Goal: Task Accomplishment & Management: Manage account settings

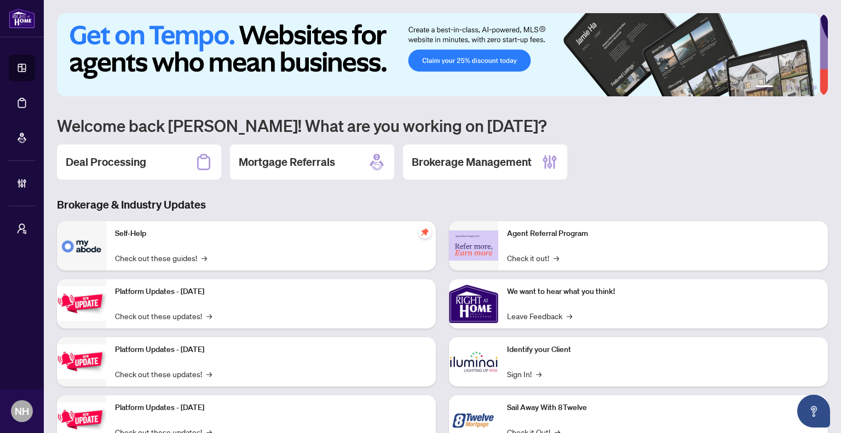
click at [134, 161] on h2 "Deal Processing" at bounding box center [106, 161] width 80 height 15
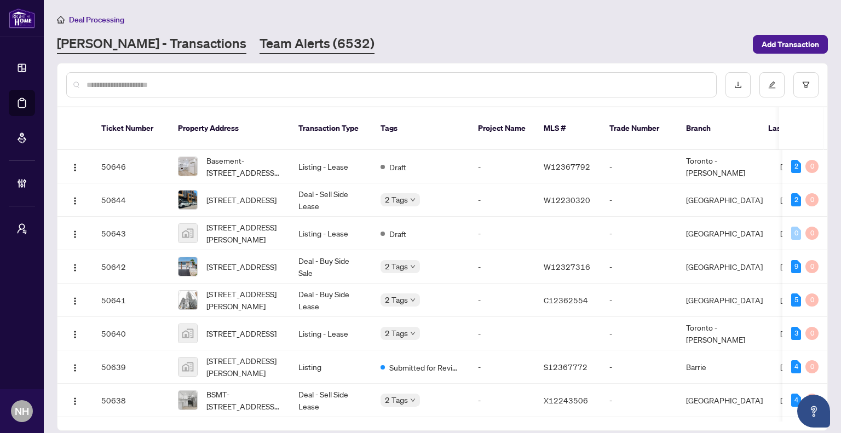
click at [269, 40] on link "Team Alerts (6532)" at bounding box center [316, 44] width 115 height 20
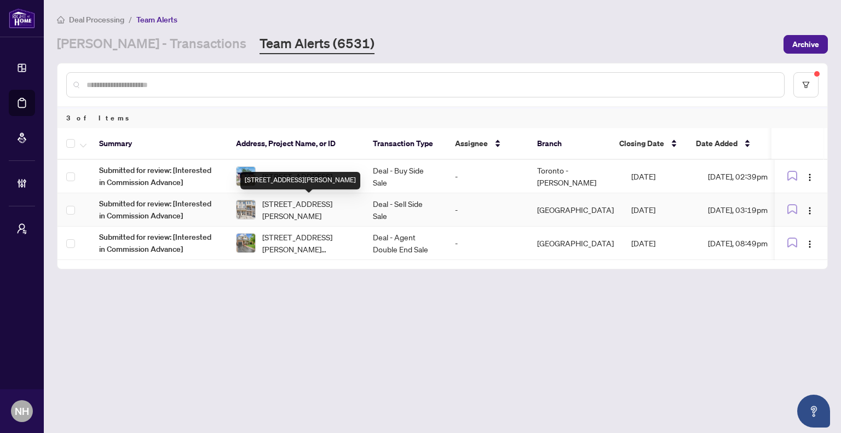
click at [302, 210] on span "[STREET_ADDRESS][PERSON_NAME]" at bounding box center [308, 210] width 93 height 24
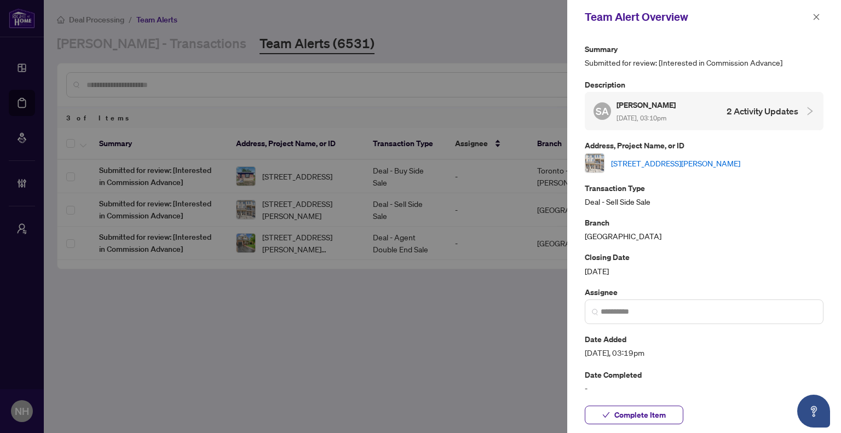
click at [671, 163] on link "[STREET_ADDRESS][PERSON_NAME]" at bounding box center [675, 163] width 129 height 12
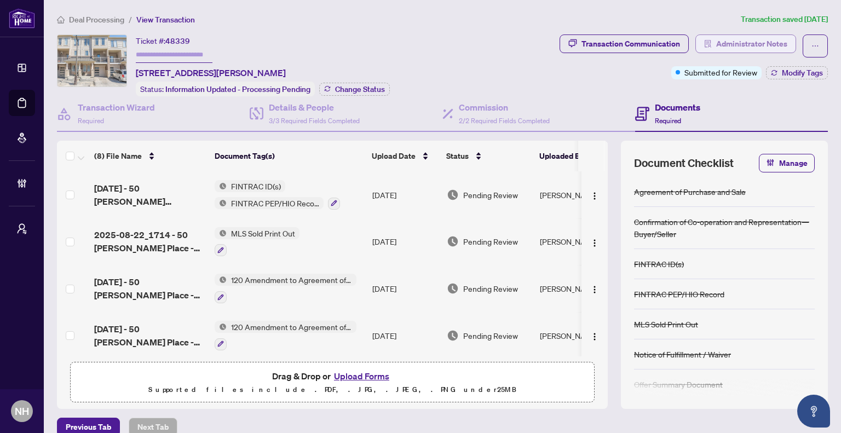
click at [741, 41] on span "Administrator Notes" at bounding box center [751, 44] width 71 height 18
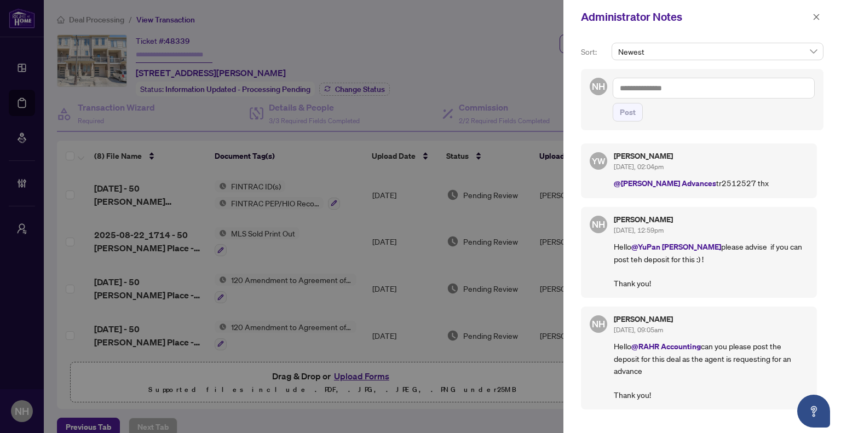
click at [717, 180] on p "@RAHR Advances tr2512527 thx" at bounding box center [710, 183] width 194 height 13
drag, startPoint x: 717, startPoint y: 177, endPoint x: 683, endPoint y: 182, distance: 34.8
click at [683, 182] on p "@RAHR Advances tr2512527 thx" at bounding box center [710, 183] width 194 height 13
copy p "2512527"
click at [348, 44] on div at bounding box center [420, 216] width 841 height 433
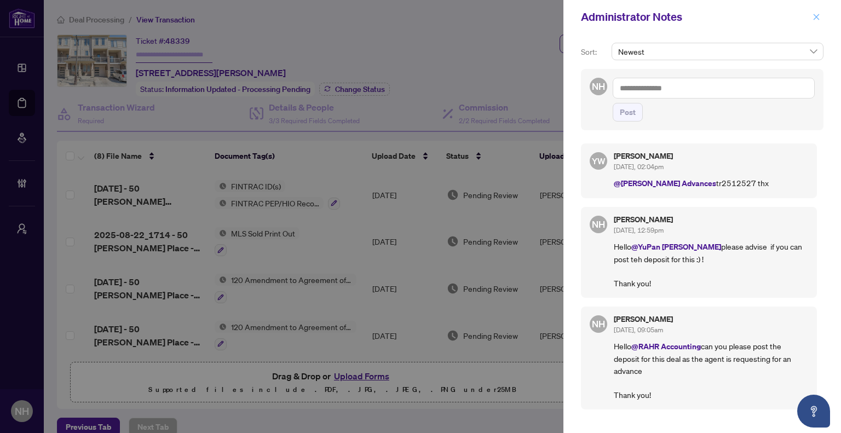
click at [817, 16] on icon "close" at bounding box center [816, 17] width 6 height 6
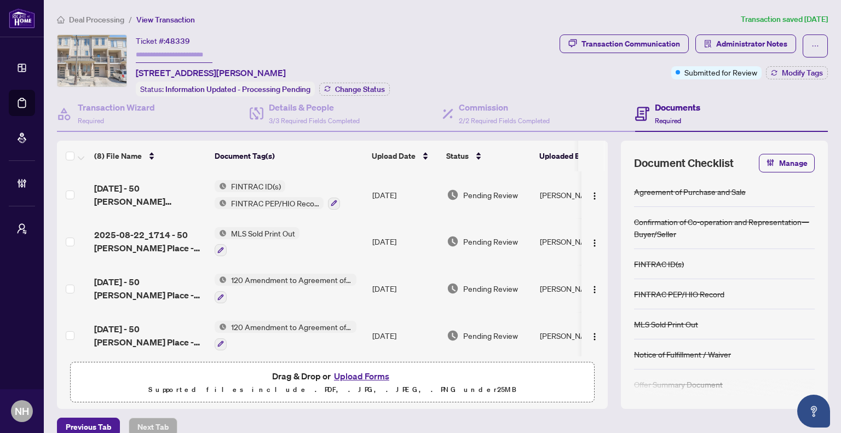
click at [115, 19] on span "Deal Processing" at bounding box center [96, 20] width 55 height 10
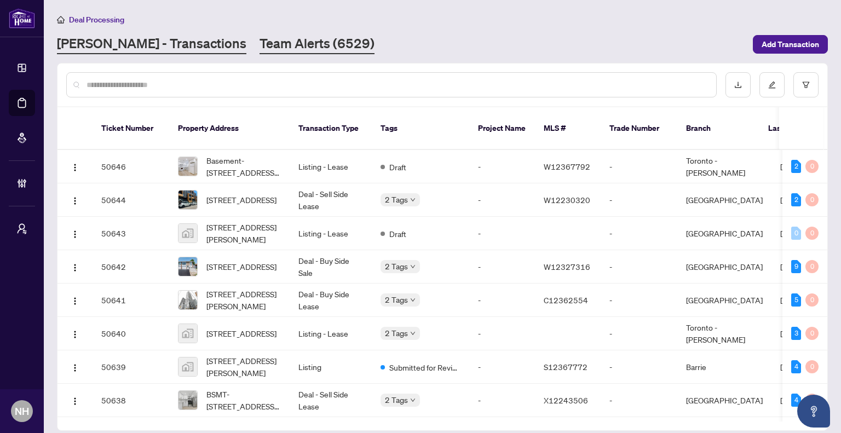
click at [259, 53] on link "Team Alerts (6529)" at bounding box center [316, 44] width 115 height 20
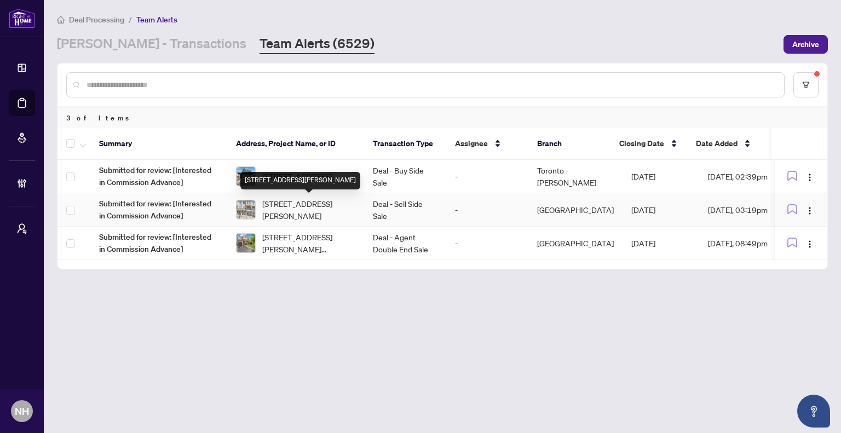
click at [288, 205] on span "[STREET_ADDRESS][PERSON_NAME]" at bounding box center [308, 210] width 93 height 24
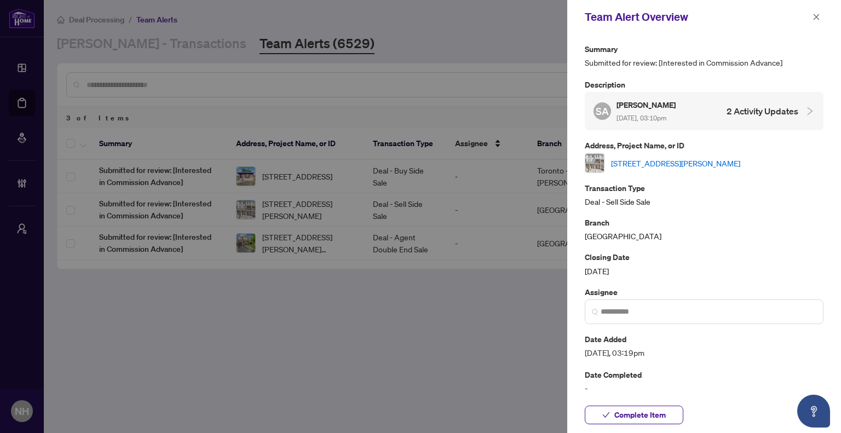
click at [679, 164] on link "[STREET_ADDRESS][PERSON_NAME]" at bounding box center [675, 163] width 129 height 12
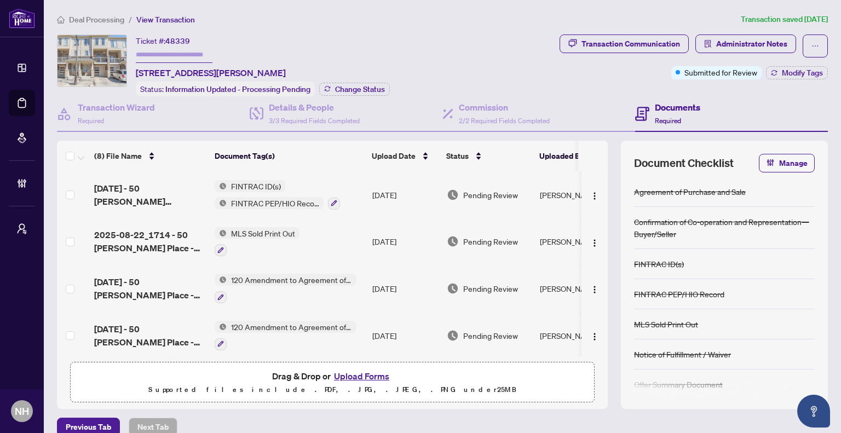
click at [120, 17] on span "Deal Processing" at bounding box center [96, 20] width 55 height 10
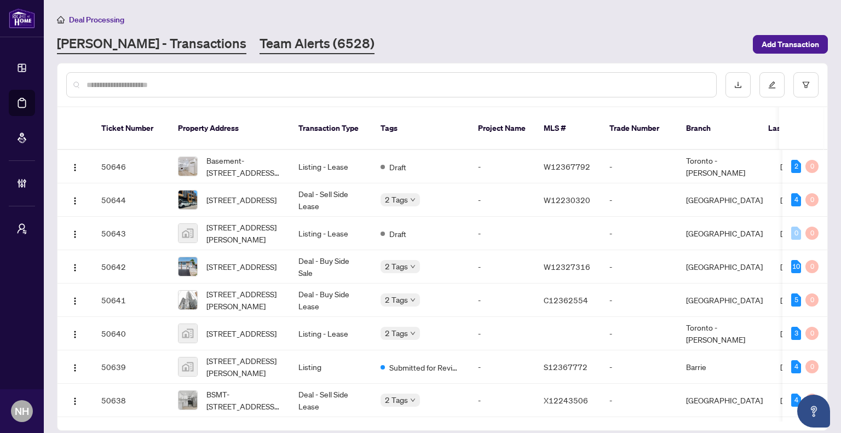
click at [268, 34] on link "Team Alerts (6528)" at bounding box center [316, 44] width 115 height 20
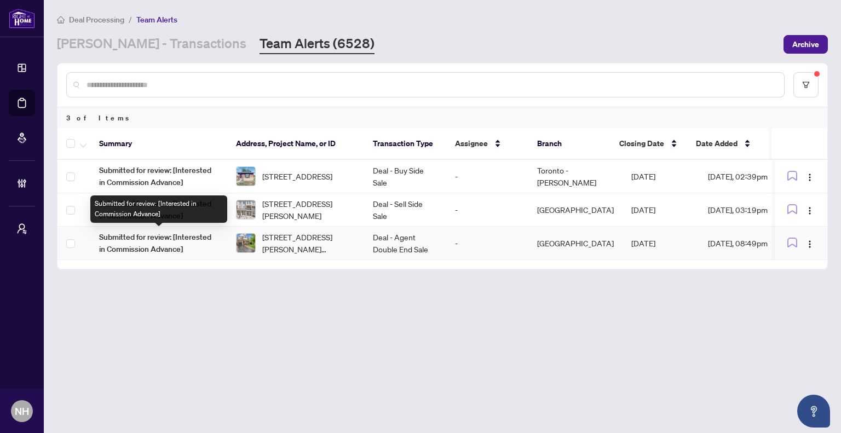
click at [333, 244] on span "[STREET_ADDRESS][PERSON_NAME][PERSON_NAME]" at bounding box center [308, 243] width 93 height 24
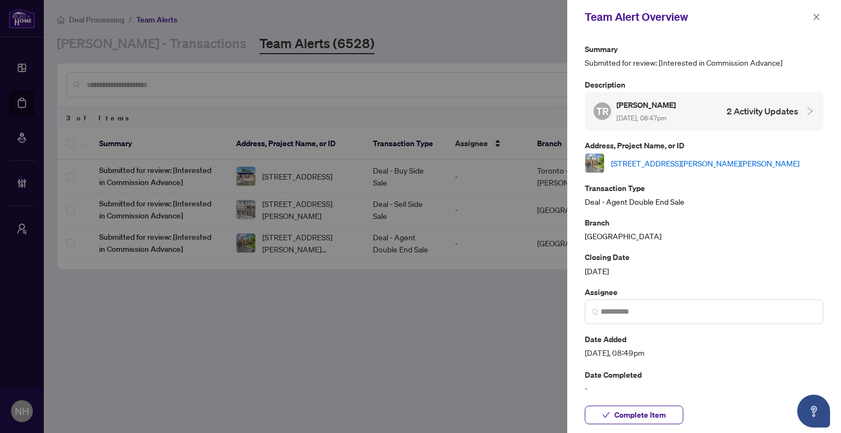
click at [679, 157] on link "[STREET_ADDRESS][PERSON_NAME][PERSON_NAME]" at bounding box center [705, 163] width 188 height 12
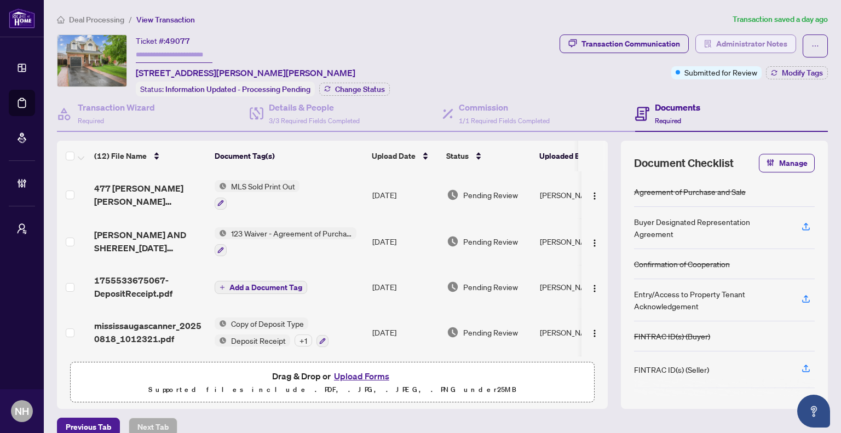
click at [722, 50] on span "Administrator Notes" at bounding box center [751, 44] width 71 height 18
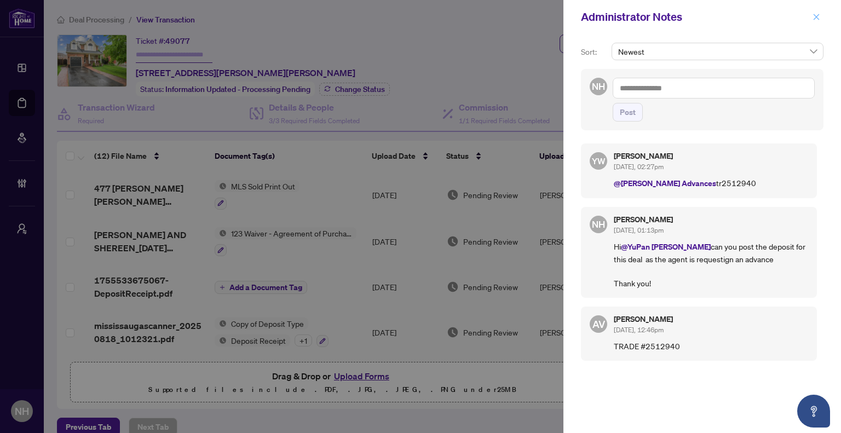
click at [814, 20] on icon "close" at bounding box center [816, 17] width 8 height 8
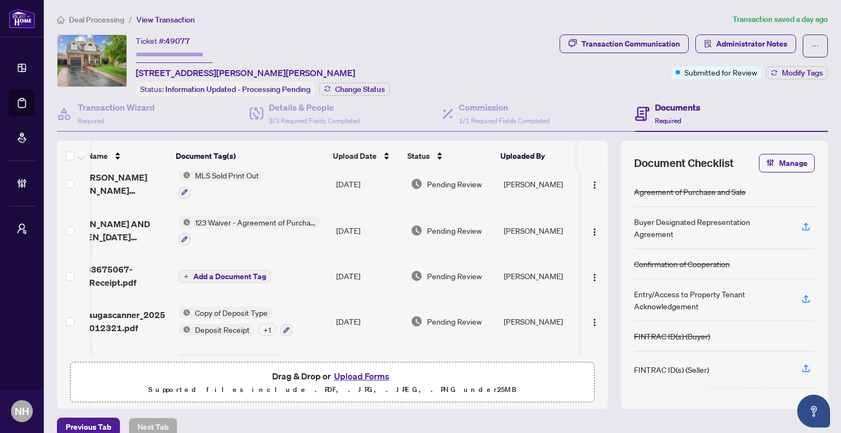
scroll to position [0, 46]
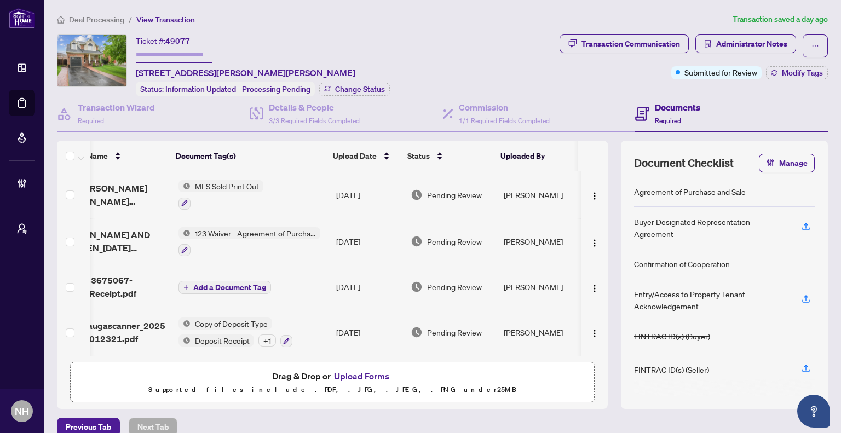
click at [448, 354] on div "(12) File Name Document Tag(s) Upload Date Status Uploaded By 477 Farlow Cres M…" at bounding box center [332, 275] width 551 height 268
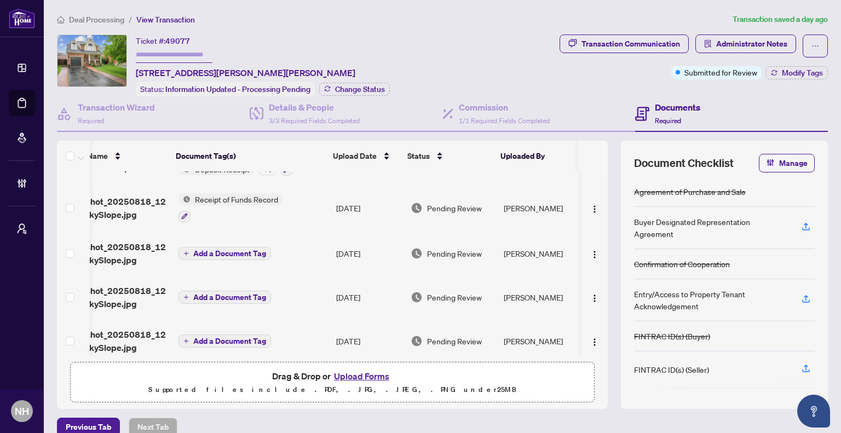
scroll to position [282, 46]
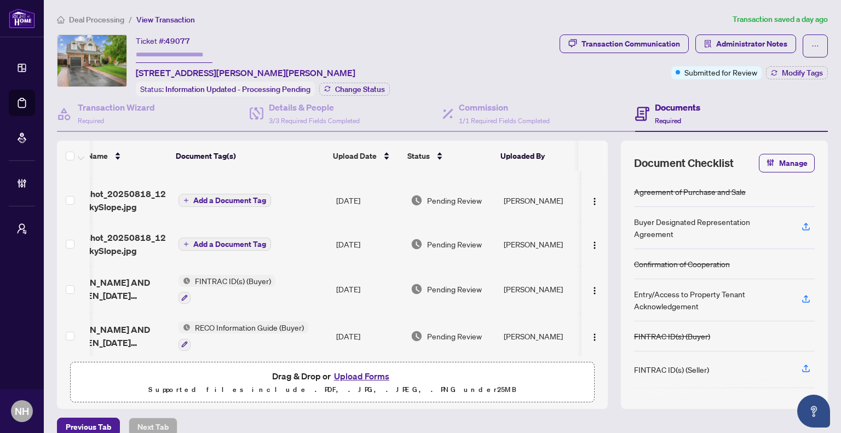
drag, startPoint x: 447, startPoint y: 354, endPoint x: 381, endPoint y: 353, distance: 66.2
click at [381, 354] on div "(12) File Name Document Tag(s) Upload Date Status Uploaded By 477 Farlow Cres M…" at bounding box center [332, 275] width 551 height 268
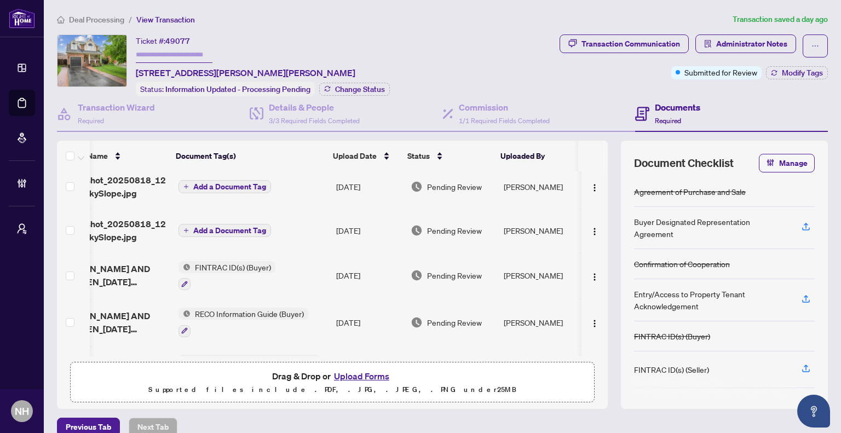
click at [609, 332] on div "(12) File Name Document Tag(s) Upload Date Status Uploaded By 477 Farlow Cres M…" at bounding box center [442, 275] width 770 height 268
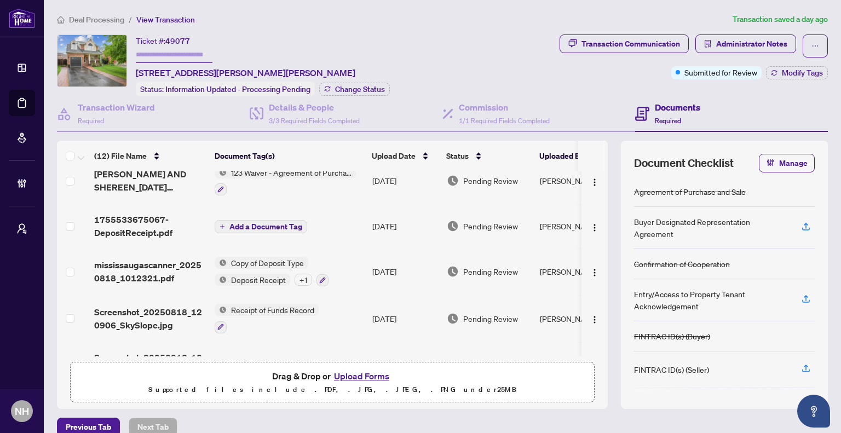
scroll to position [0, 0]
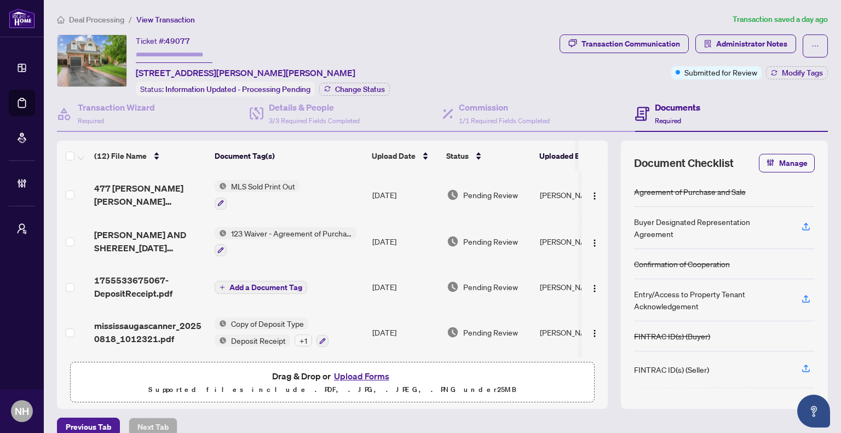
click at [546, 86] on div "Ticket #: 49077 477 Farlow Cres, Milton, Ontario L9T 5M8, Canada Status: Inform…" at bounding box center [306, 65] width 498 height 62
click at [109, 15] on span "Deal Processing" at bounding box center [96, 20] width 55 height 10
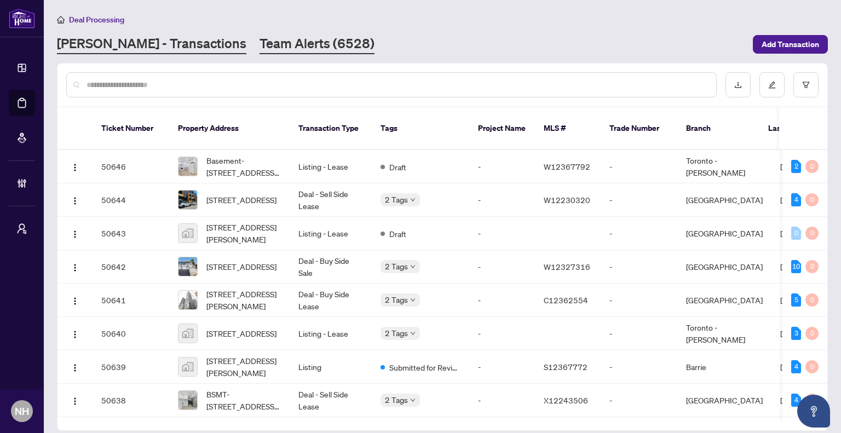
click at [273, 53] on link "Team Alerts (6528)" at bounding box center [316, 44] width 115 height 20
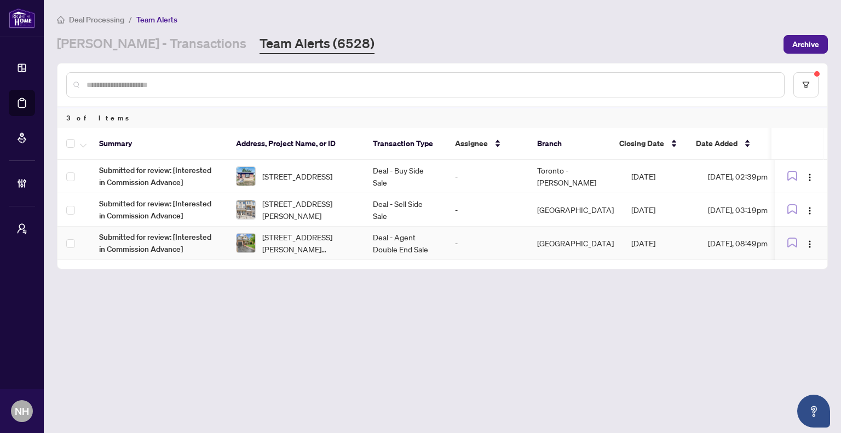
click at [282, 249] on span "[STREET_ADDRESS][PERSON_NAME][PERSON_NAME]" at bounding box center [308, 243] width 93 height 24
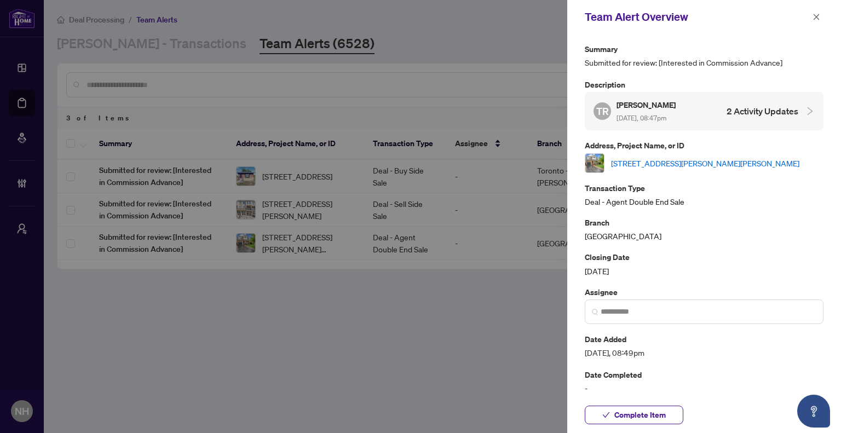
click at [721, 157] on link "[STREET_ADDRESS][PERSON_NAME][PERSON_NAME]" at bounding box center [705, 163] width 188 height 12
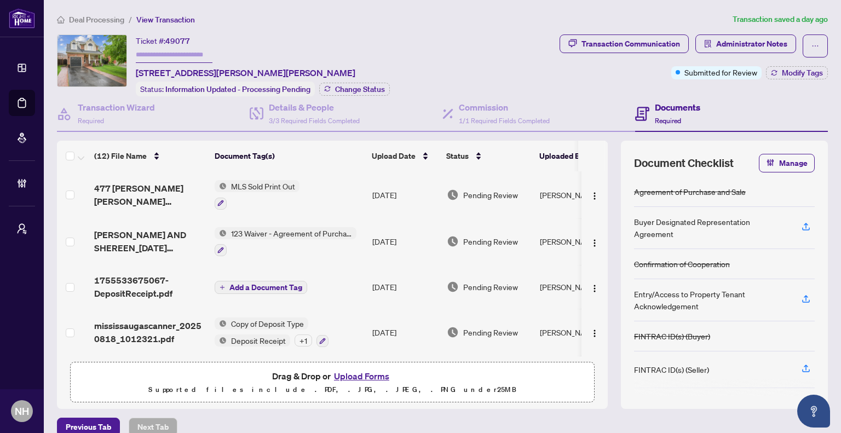
click at [90, 19] on span "Deal Processing" at bounding box center [96, 20] width 55 height 10
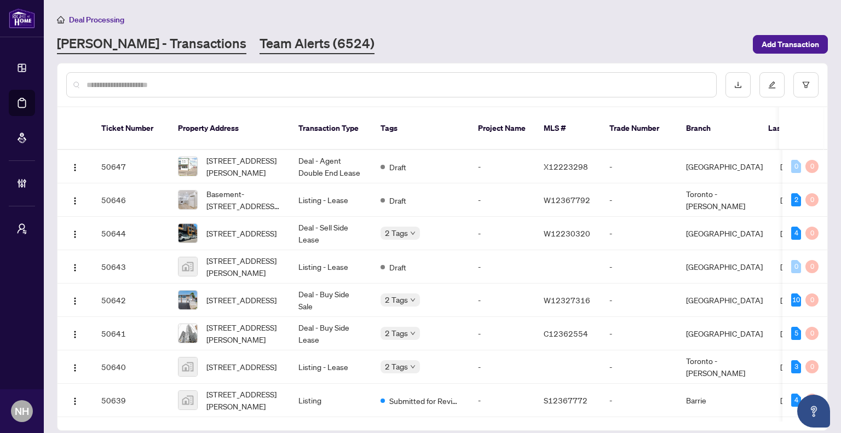
click at [279, 47] on link "Team Alerts (6524)" at bounding box center [316, 44] width 115 height 20
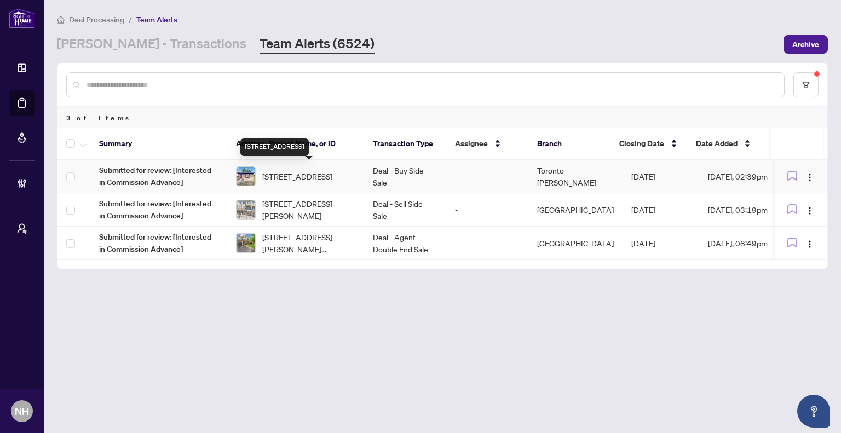
click at [314, 177] on span "[STREET_ADDRESS]" at bounding box center [297, 176] width 70 height 12
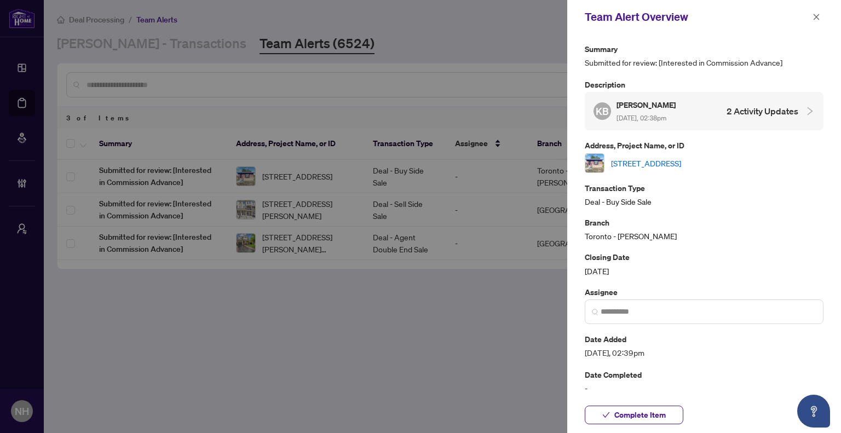
click at [681, 165] on link "[STREET_ADDRESS]" at bounding box center [646, 163] width 70 height 12
click at [464, 310] on div at bounding box center [420, 216] width 841 height 433
click at [818, 17] on icon "close" at bounding box center [816, 17] width 8 height 8
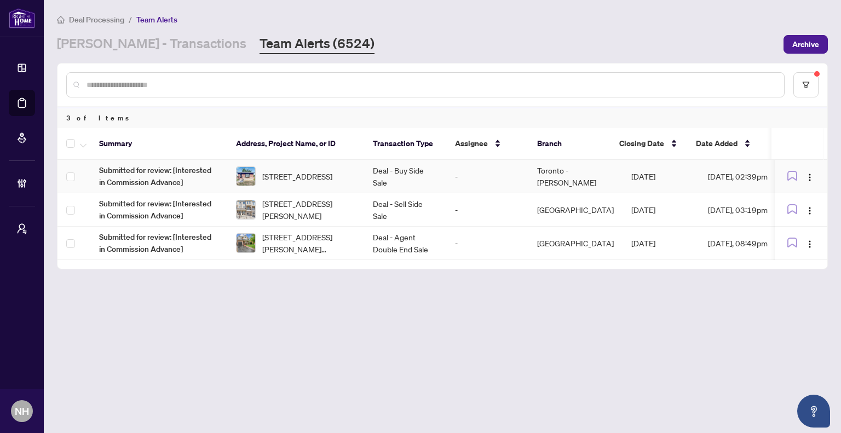
click at [415, 177] on td "Deal - Buy Side Sale" at bounding box center [405, 176] width 82 height 33
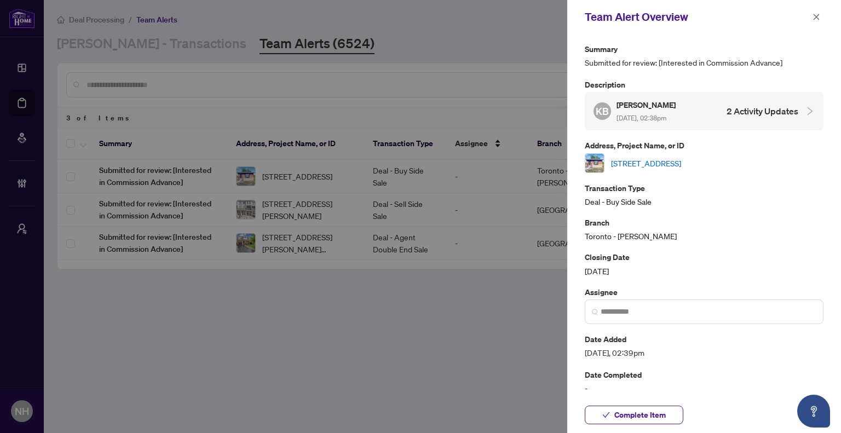
click at [429, 293] on div at bounding box center [420, 216] width 841 height 433
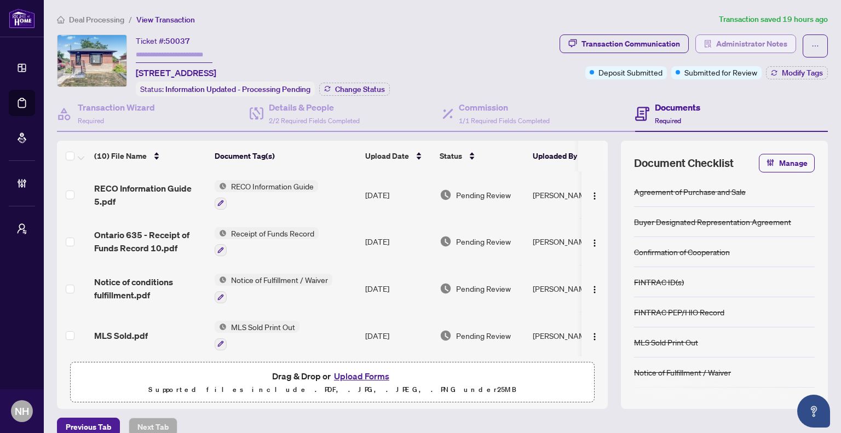
click at [735, 43] on span "Administrator Notes" at bounding box center [751, 44] width 71 height 18
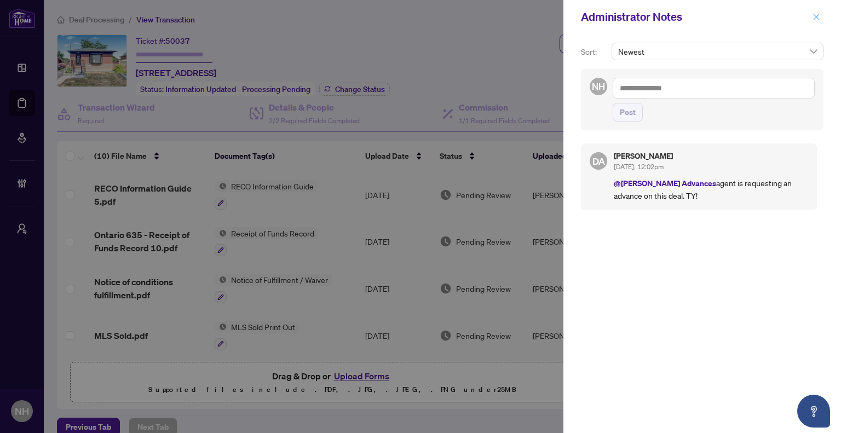
click at [816, 19] on icon "close" at bounding box center [816, 17] width 8 height 8
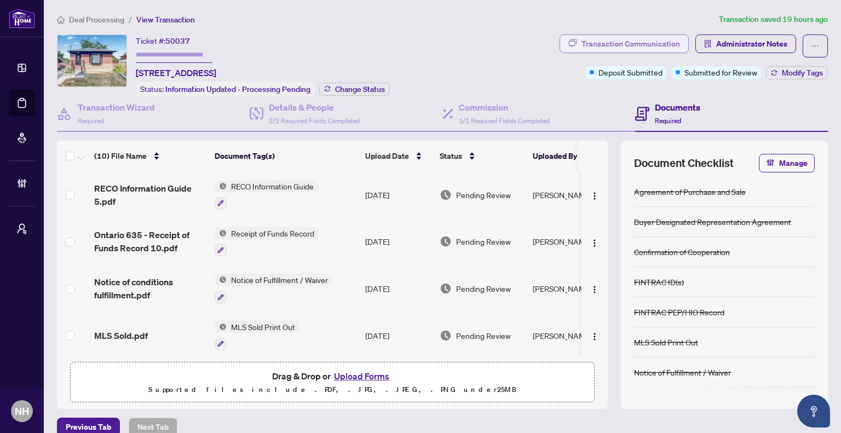
click at [630, 49] on div "Transaction Communication" at bounding box center [630, 44] width 99 height 18
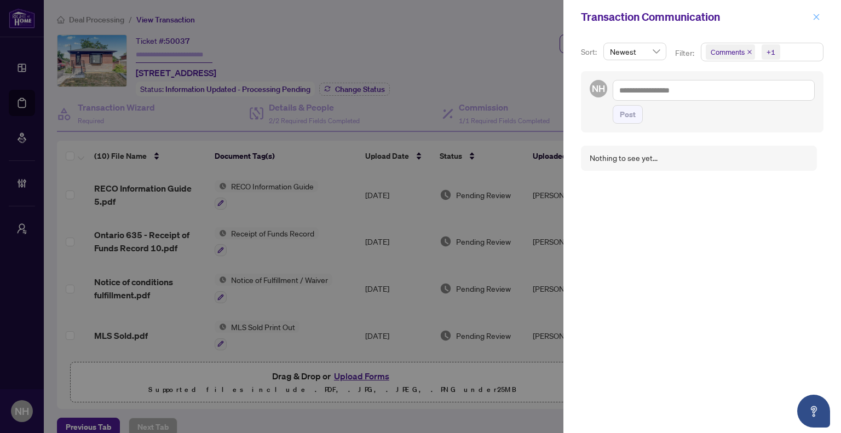
click at [813, 22] on span "button" at bounding box center [816, 17] width 8 height 18
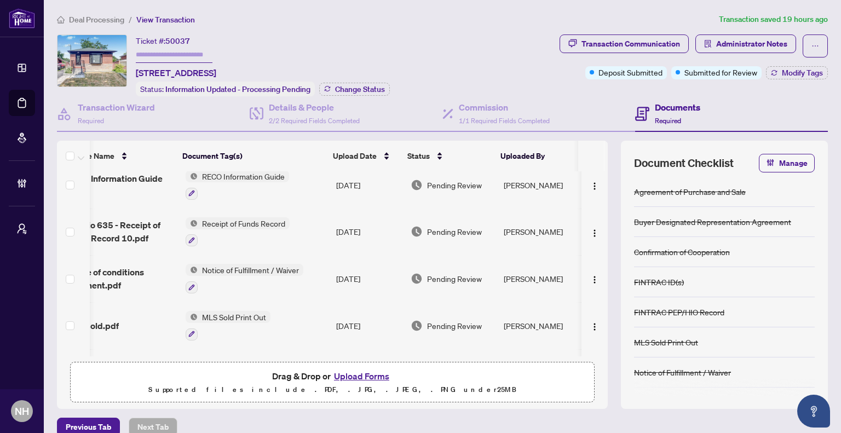
scroll to position [0, 40]
